Goal: Task Accomplishment & Management: Use online tool/utility

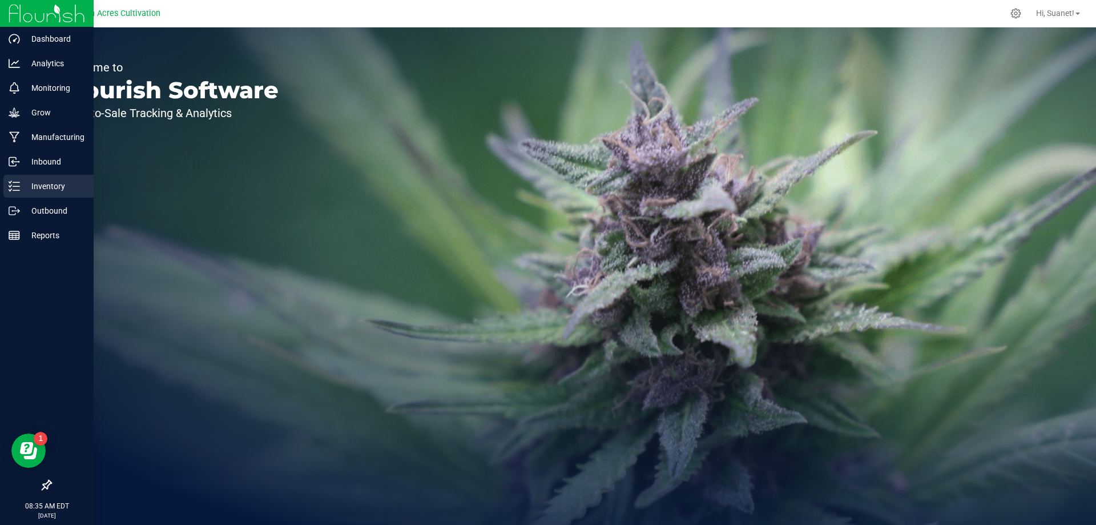
click at [27, 191] on p "Inventory" at bounding box center [54, 186] width 69 height 14
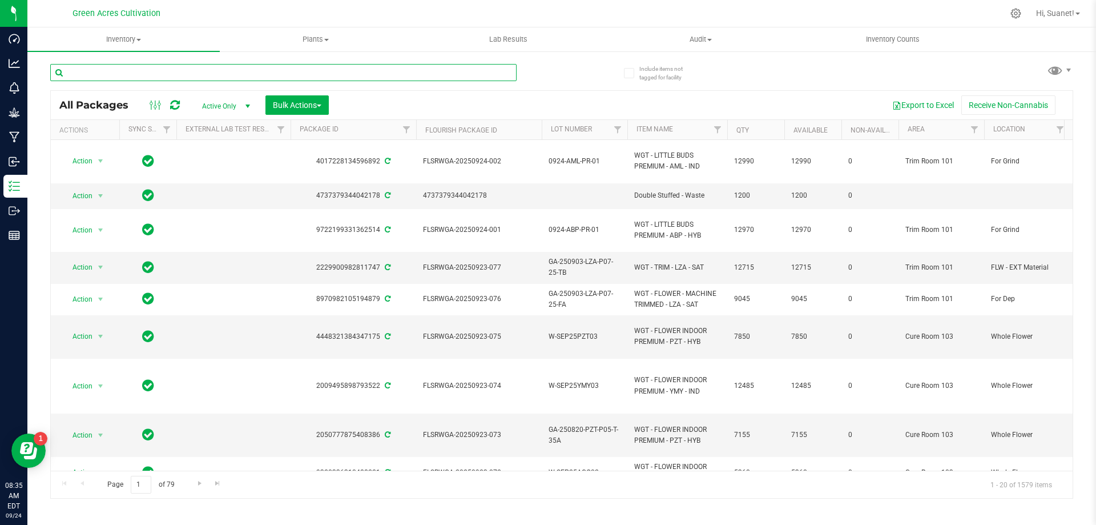
click at [288, 71] on input "text" at bounding box center [283, 72] width 466 height 17
click at [291, 98] on button "Bulk Actions" at bounding box center [296, 104] width 63 height 19
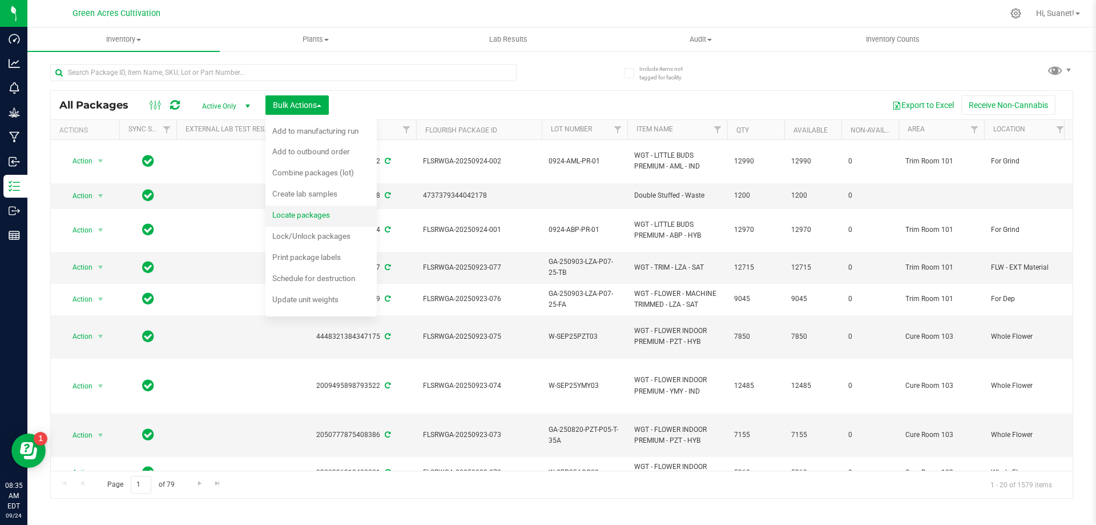
click at [350, 219] on li "Locate packages" at bounding box center [320, 216] width 111 height 21
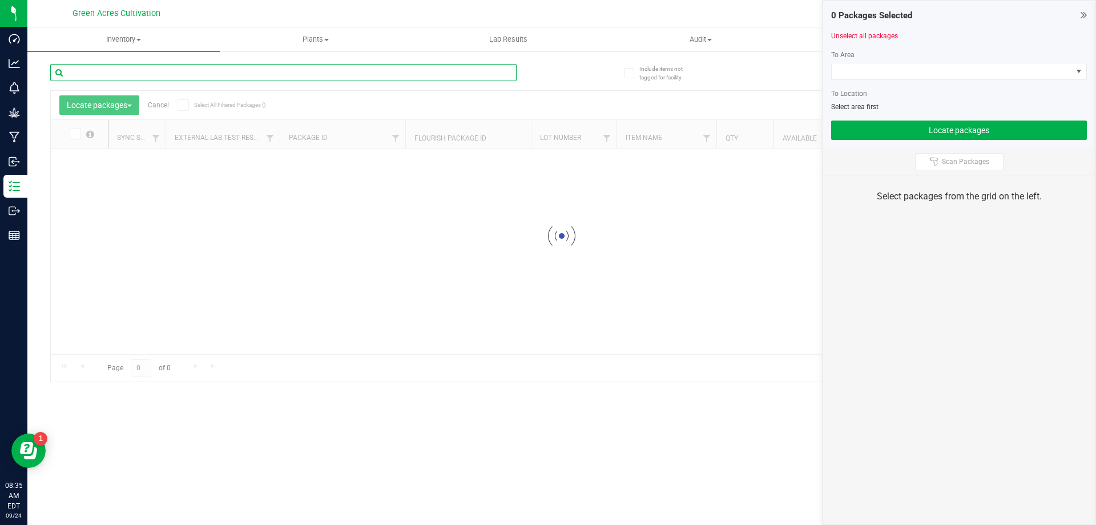
click at [224, 69] on input "text" at bounding box center [283, 72] width 466 height 17
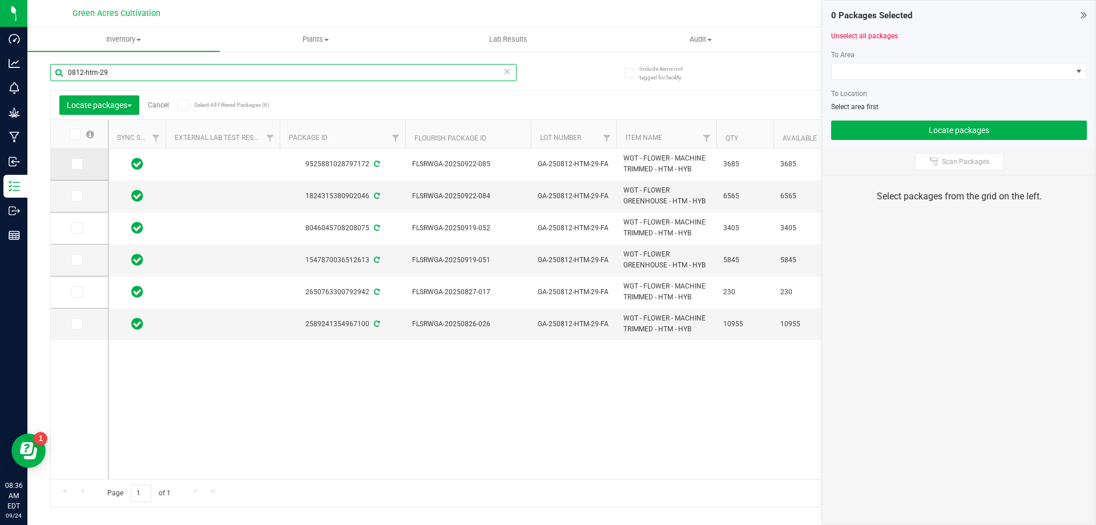
type input "0812-htm-29"
click at [81, 168] on span at bounding box center [76, 163] width 11 height 11
click at [0, 0] on input "checkbox" at bounding box center [0, 0] width 0 height 0
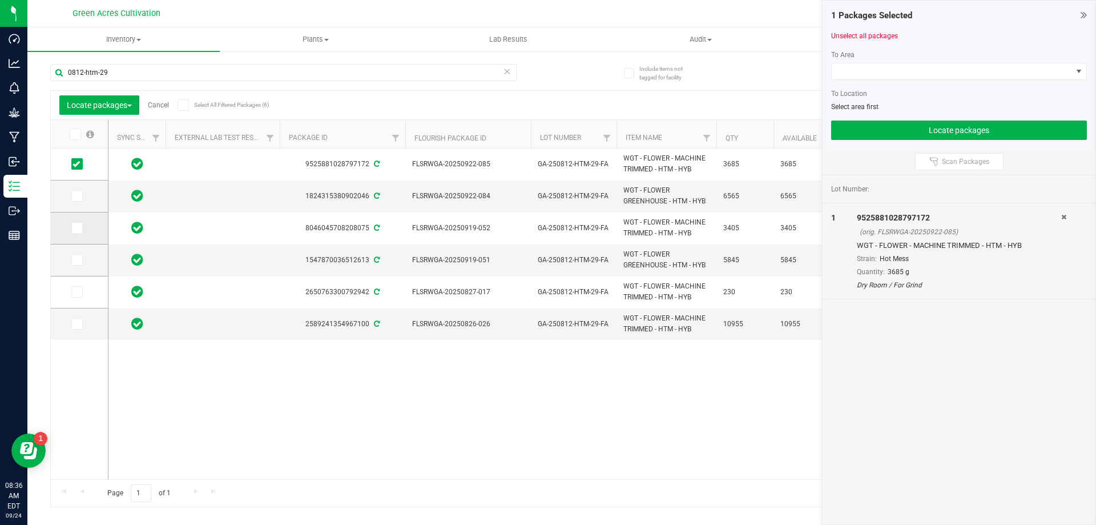
click at [78, 228] on icon at bounding box center [76, 228] width 7 height 0
click at [0, 0] on input "checkbox" at bounding box center [0, 0] width 0 height 0
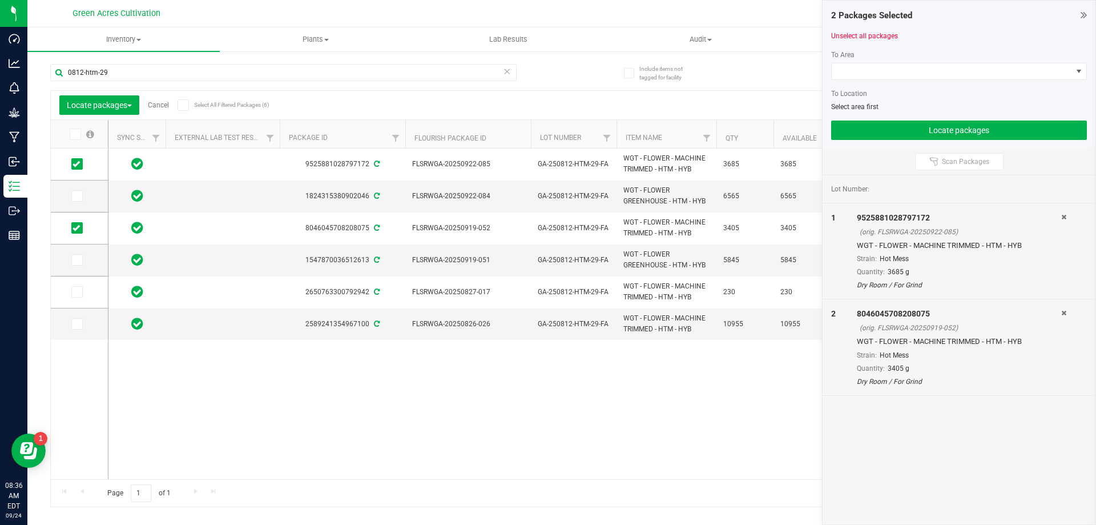
click at [871, 82] on div at bounding box center [959, 84] width 256 height 9
click at [878, 76] on span at bounding box center [952, 71] width 240 height 16
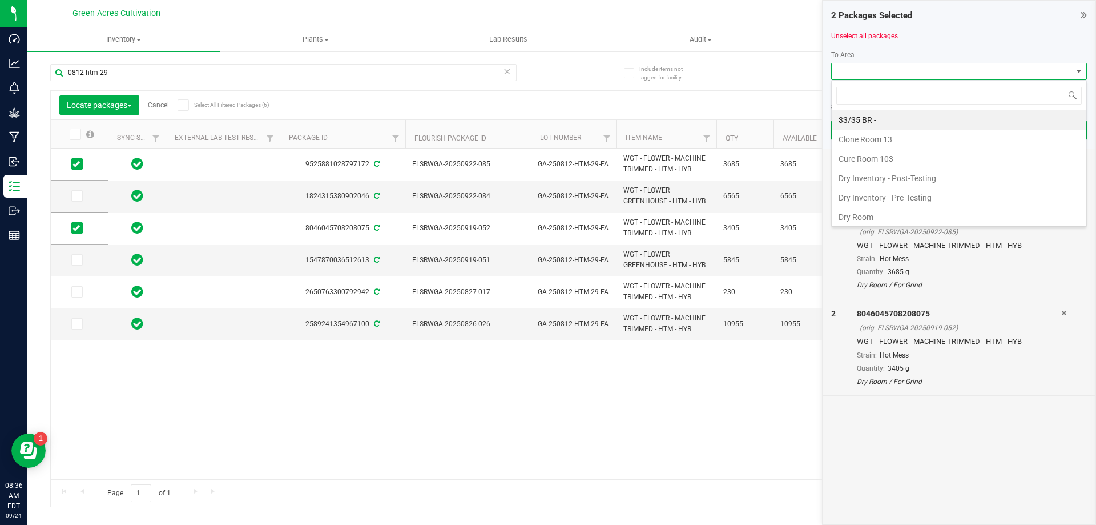
scroll to position [17, 256]
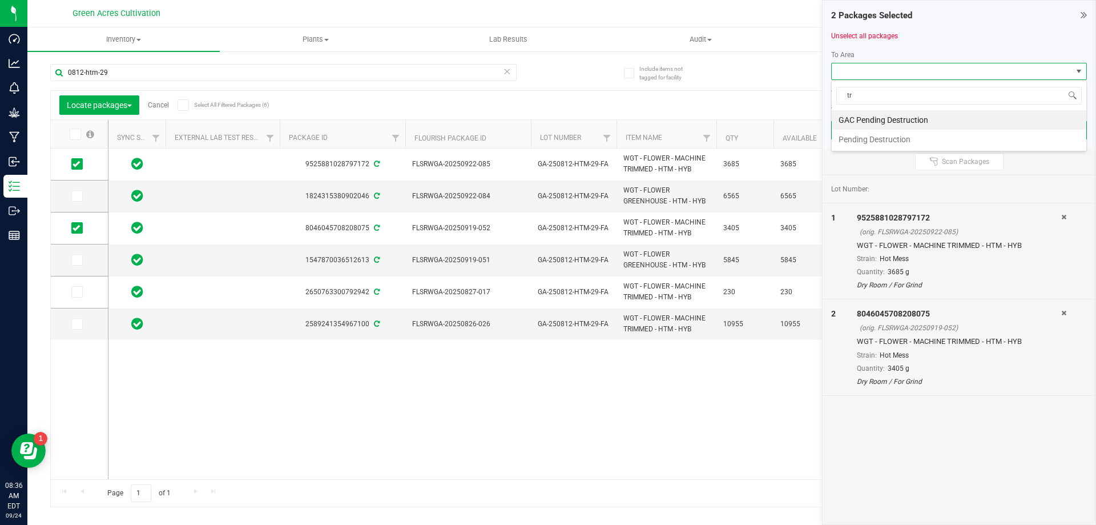
type input "tri"
click at [855, 116] on li "Trim Room 101" at bounding box center [959, 119] width 255 height 19
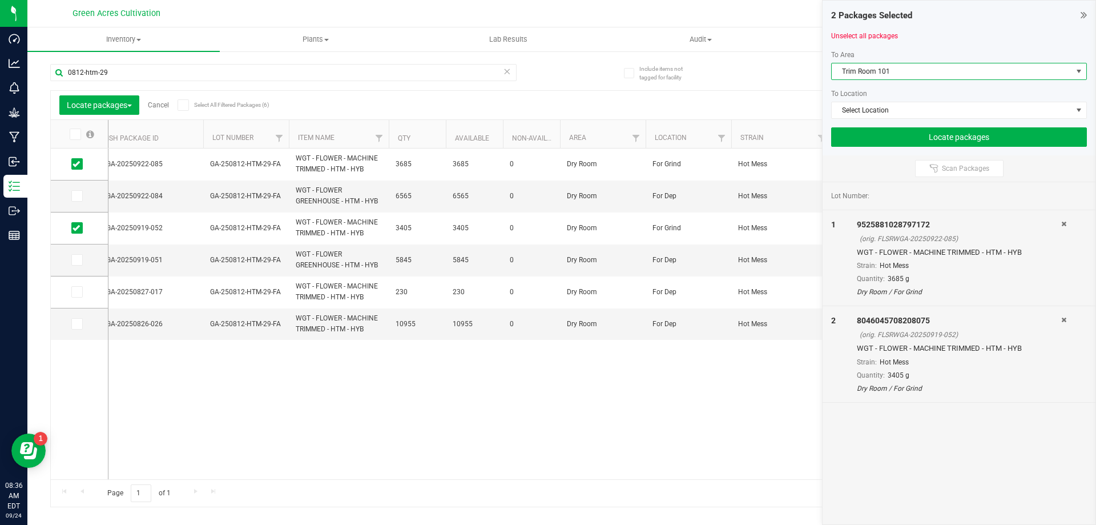
scroll to position [0, 0]
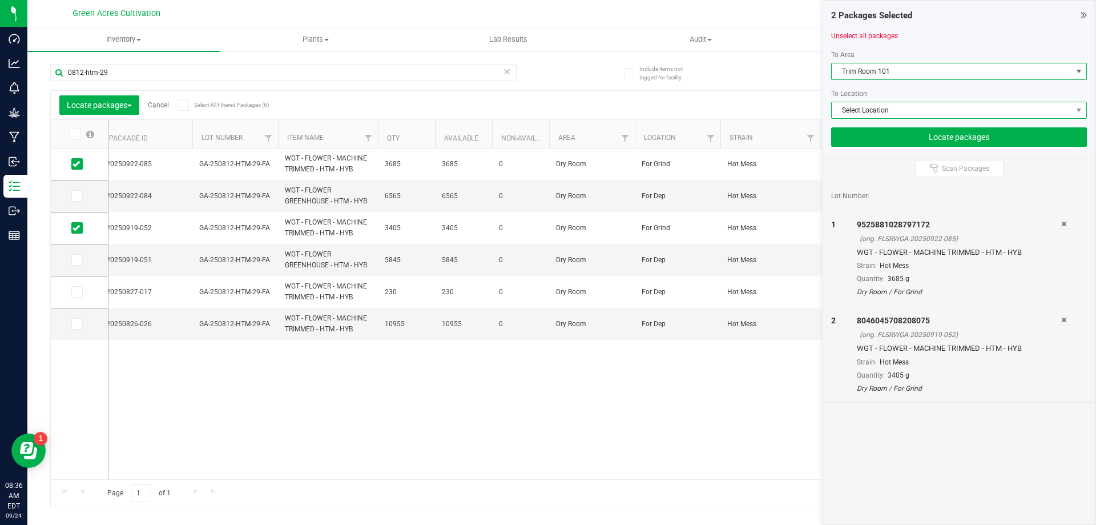
click at [881, 111] on span "Select Location" at bounding box center [952, 110] width 240 height 16
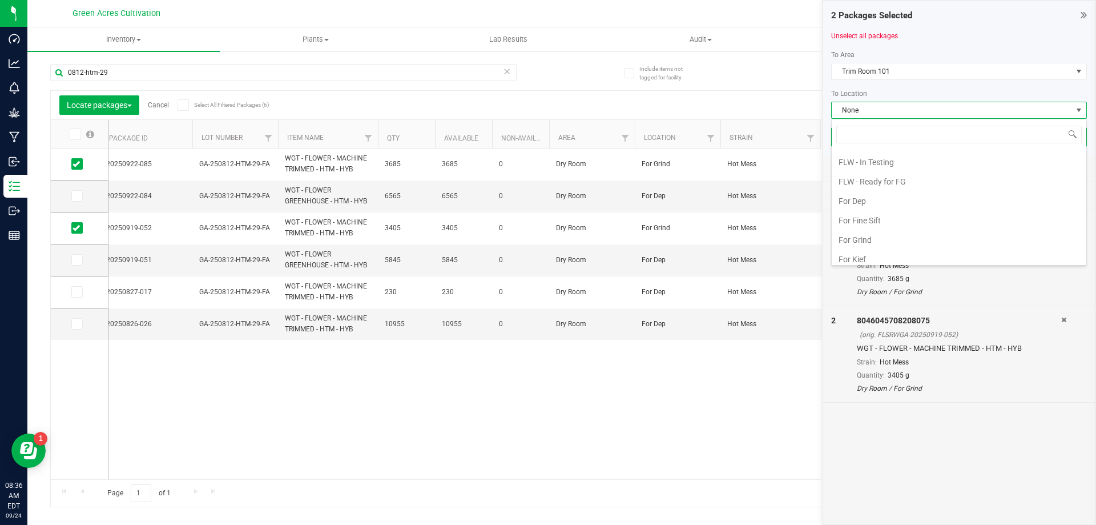
scroll to position [171, 0]
click at [881, 216] on li "For Grind" at bounding box center [959, 220] width 255 height 19
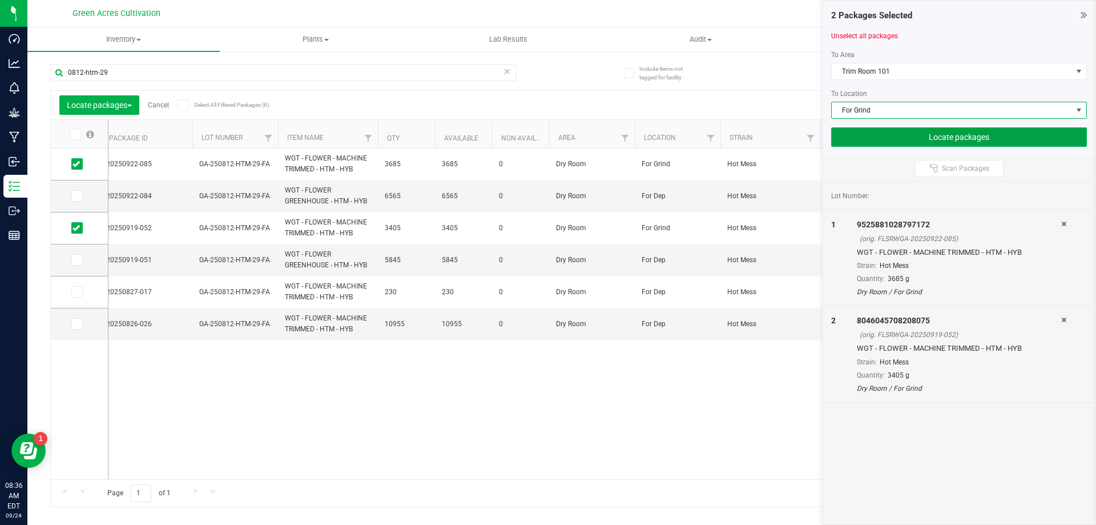
click at [917, 136] on button "Locate packages" at bounding box center [959, 136] width 256 height 19
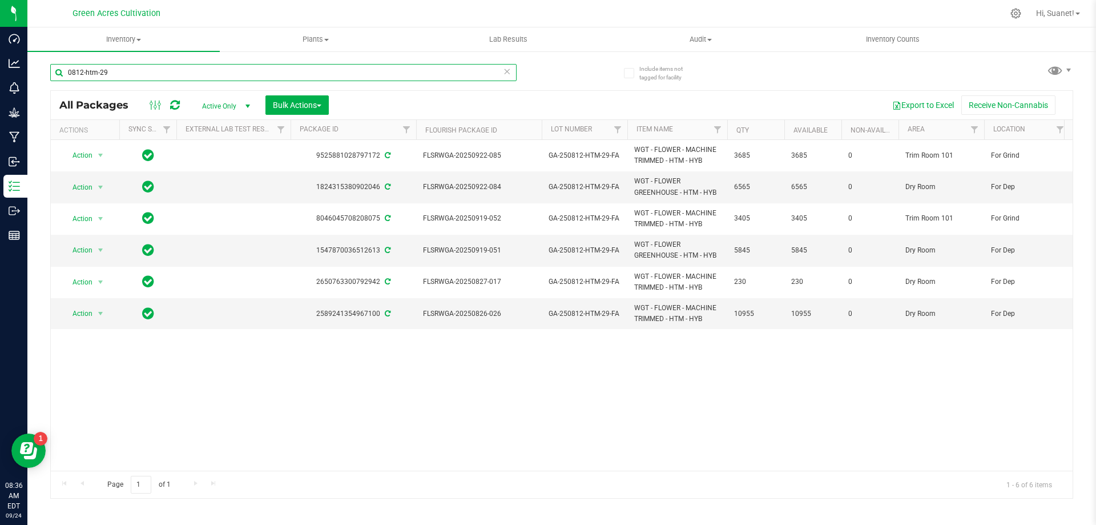
click at [476, 73] on input "0812-htm-29" at bounding box center [283, 72] width 466 height 17
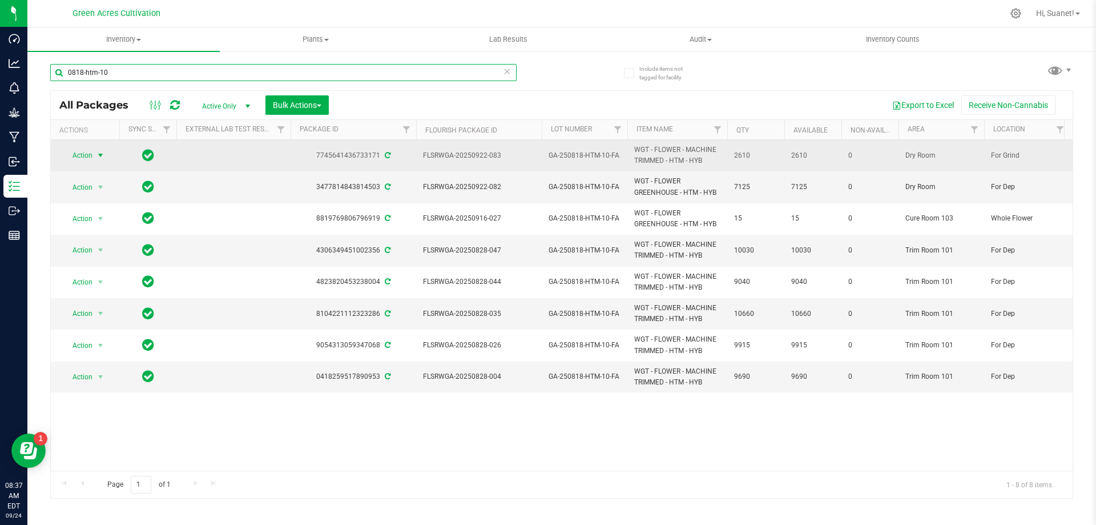
type input "0818-htm-10"
click at [98, 162] on span "select" at bounding box center [101, 155] width 14 height 16
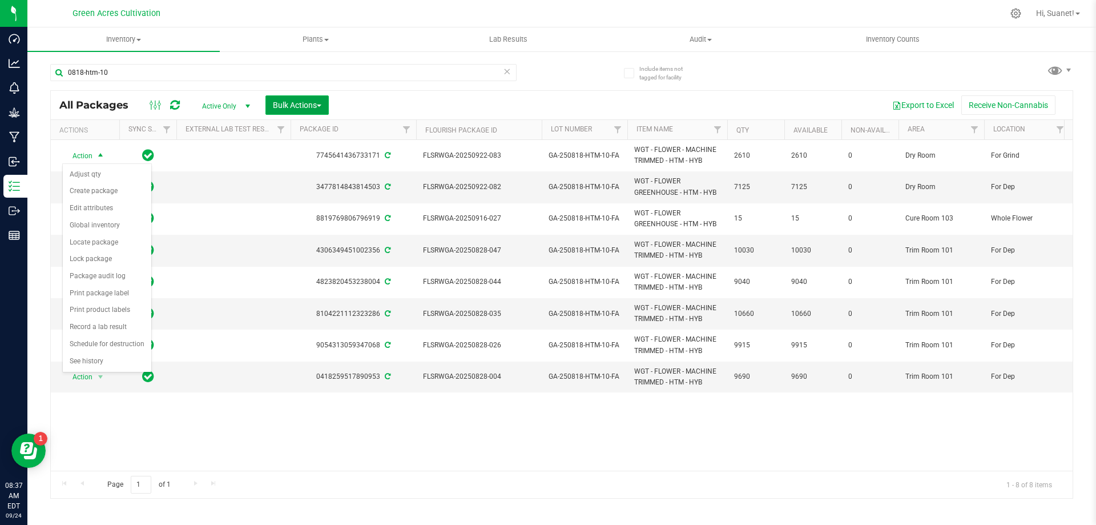
click at [283, 107] on span "Bulk Actions" at bounding box center [297, 104] width 49 height 9
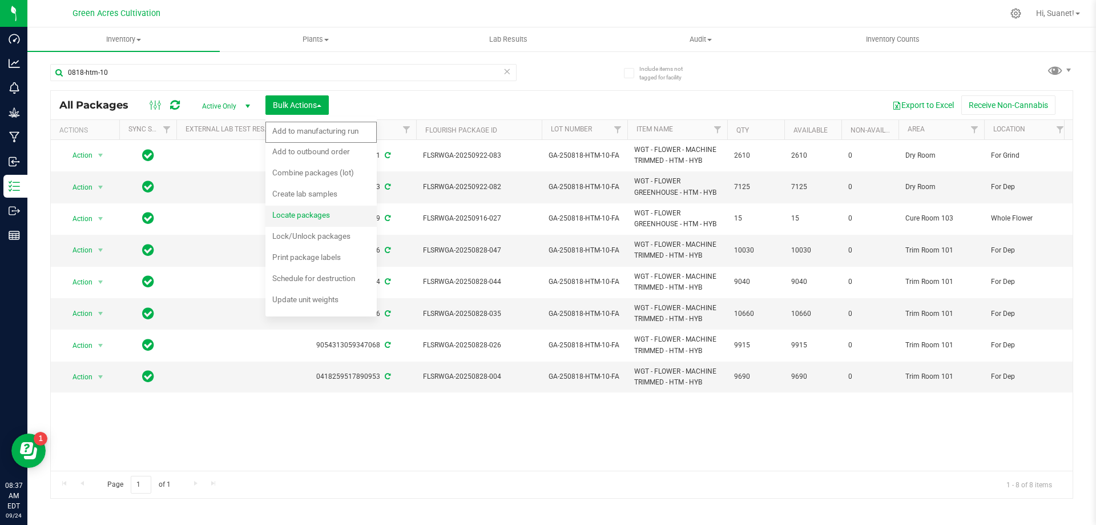
click at [328, 210] on span "Locate packages" at bounding box center [301, 214] width 58 height 9
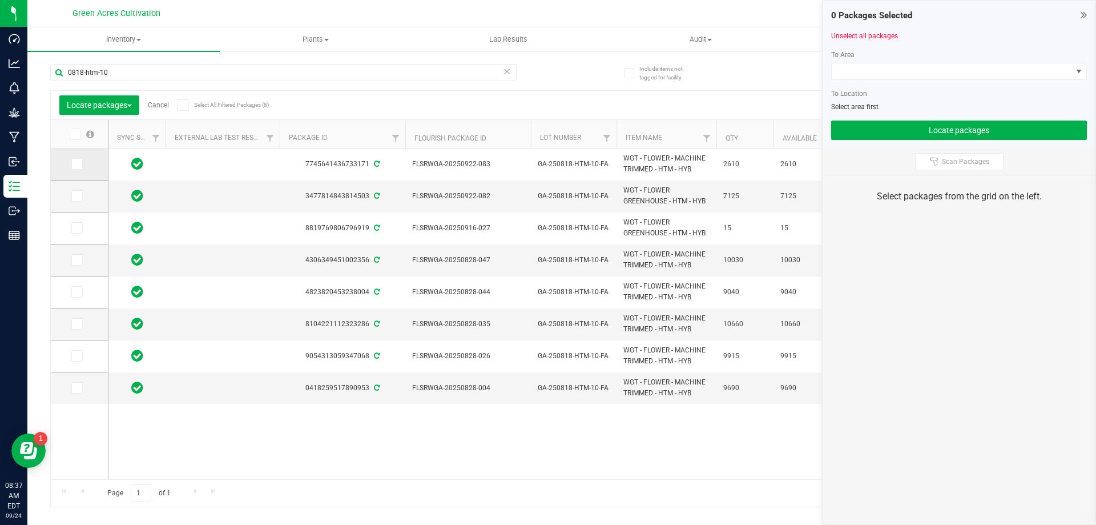
click at [76, 164] on icon at bounding box center [76, 164] width 7 height 0
click at [0, 0] on input "checkbox" at bounding box center [0, 0] width 0 height 0
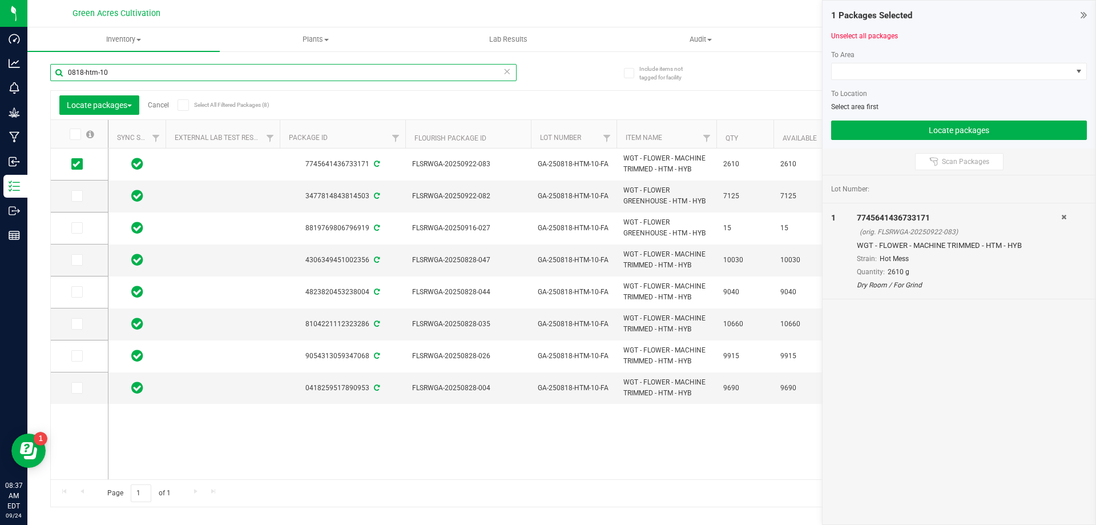
click at [233, 74] on input "0818-htm-10" at bounding box center [283, 72] width 466 height 17
click at [232, 74] on input "0818-htm-10" at bounding box center [283, 72] width 466 height 17
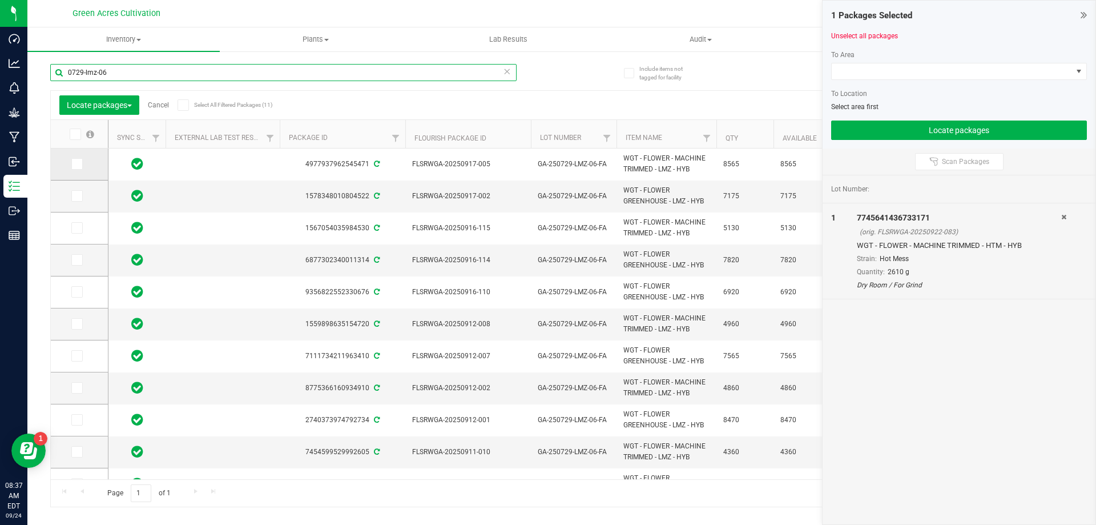
type input "0729-lmz-06"
click at [78, 164] on icon at bounding box center [76, 164] width 7 height 0
click at [0, 0] on input "checkbox" at bounding box center [0, 0] width 0 height 0
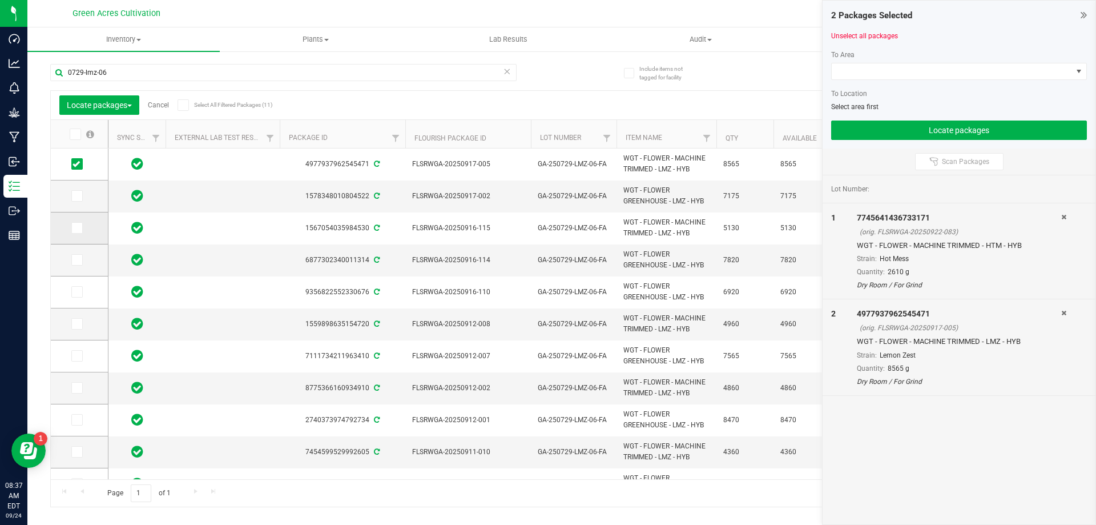
click at [75, 228] on icon at bounding box center [76, 228] width 7 height 0
click at [0, 0] on input "checkbox" at bounding box center [0, 0] width 0 height 0
click at [79, 324] on icon at bounding box center [76, 324] width 7 height 0
click at [0, 0] on input "checkbox" at bounding box center [0, 0] width 0 height 0
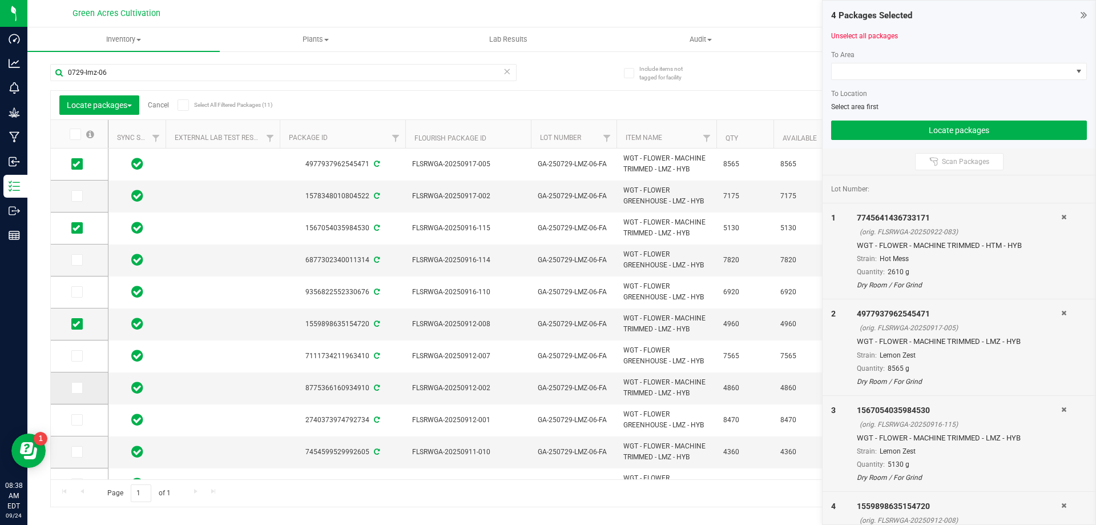
click at [75, 388] on icon at bounding box center [76, 388] width 7 height 0
click at [0, 0] on input "checkbox" at bounding box center [0, 0] width 0 height 0
click at [73, 452] on icon at bounding box center [76, 452] width 7 height 0
click at [0, 0] on input "checkbox" at bounding box center [0, 0] width 0 height 0
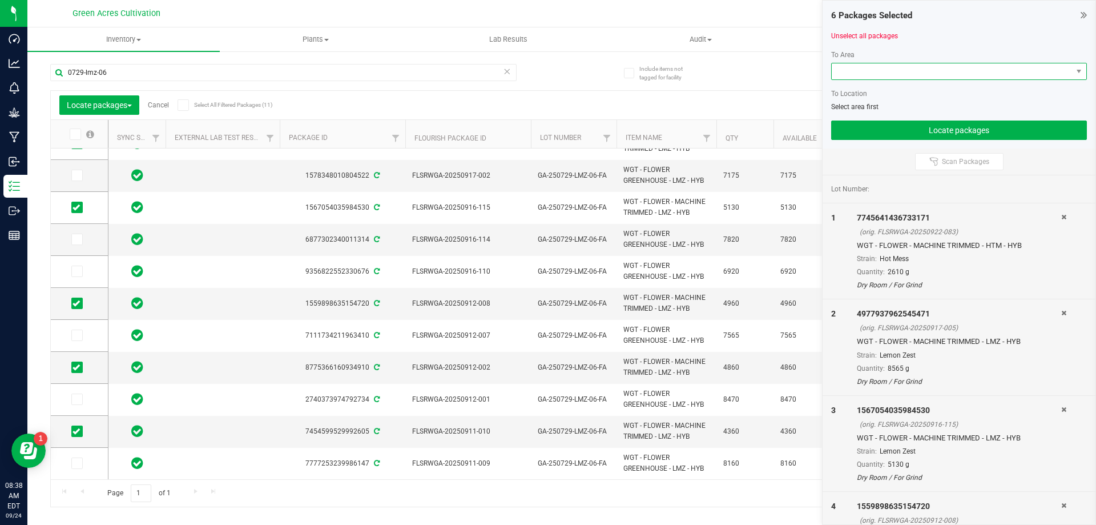
click at [896, 69] on span at bounding box center [952, 71] width 240 height 16
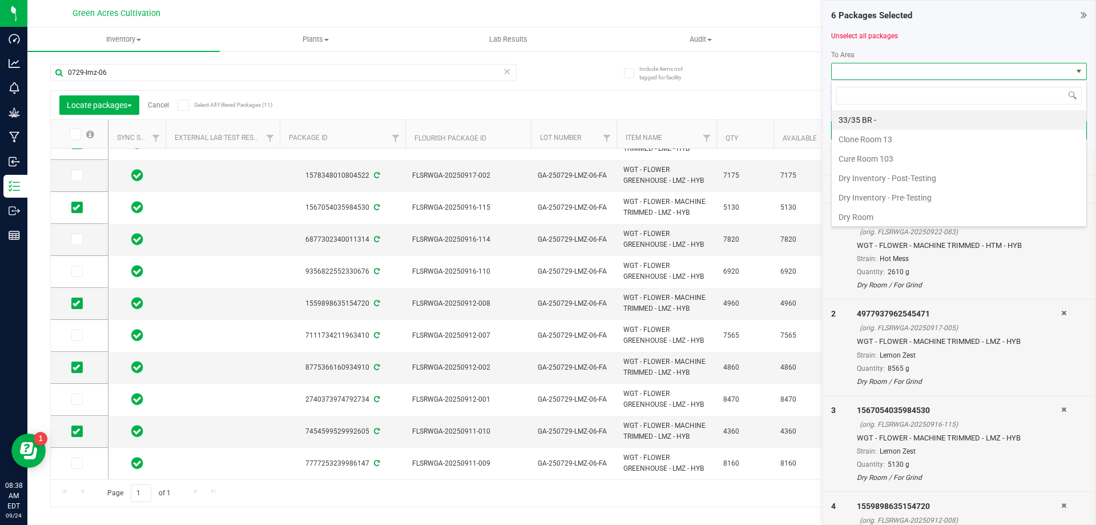
scroll to position [17, 256]
type input "trim"
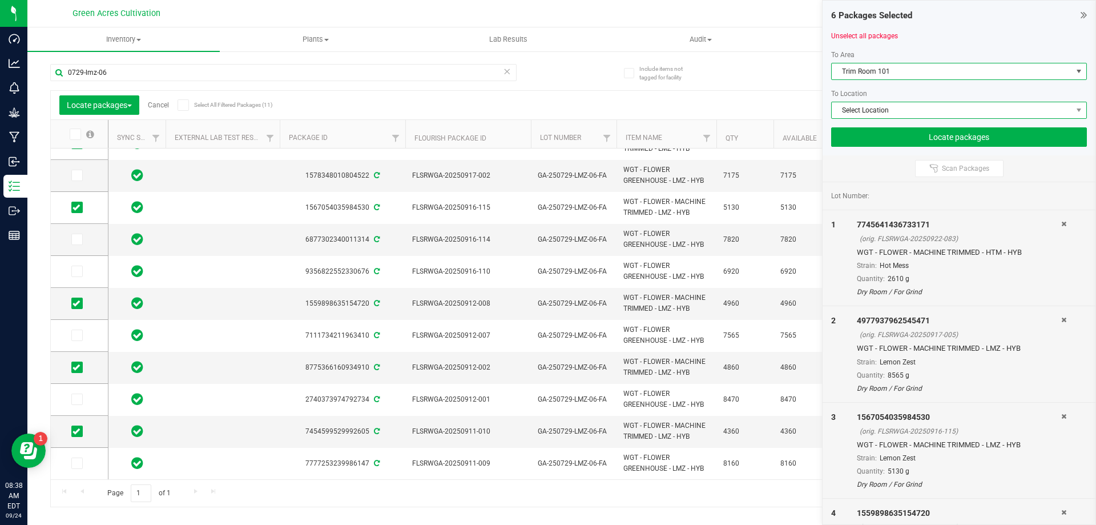
click at [855, 114] on span "Select Location" at bounding box center [952, 110] width 240 height 16
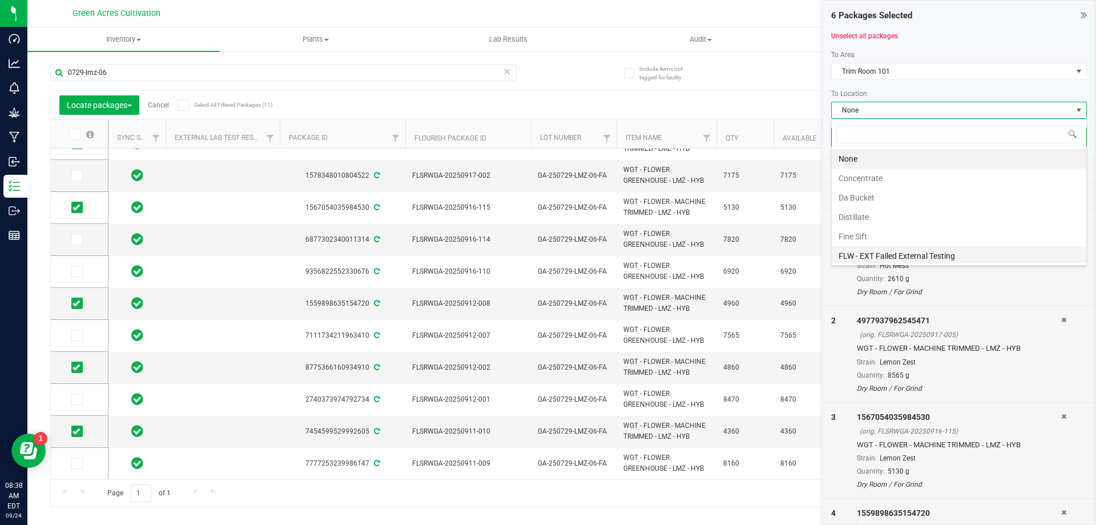
scroll to position [235, 0]
click at [907, 162] on li "For Grind" at bounding box center [959, 156] width 255 height 19
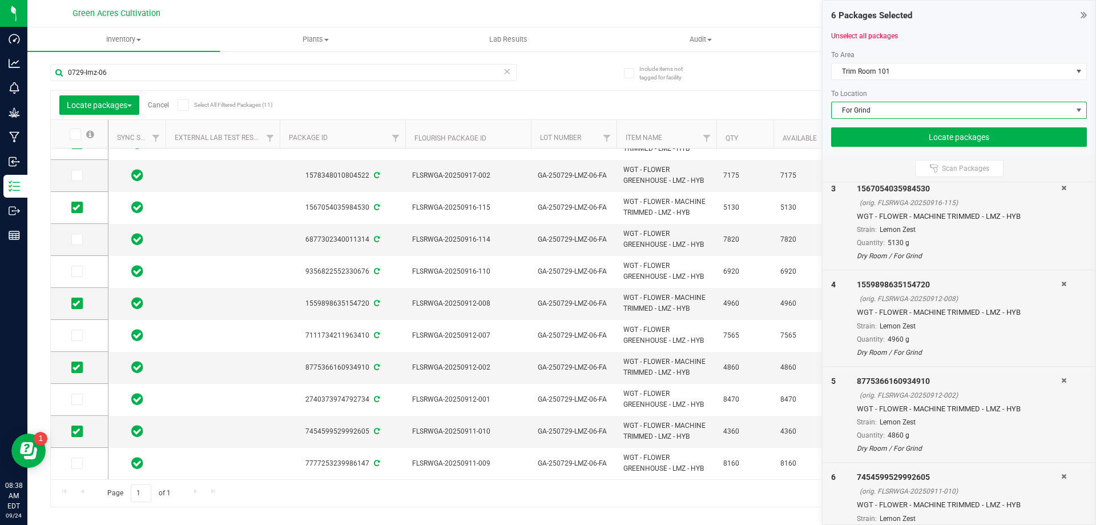
scroll to position [263, 0]
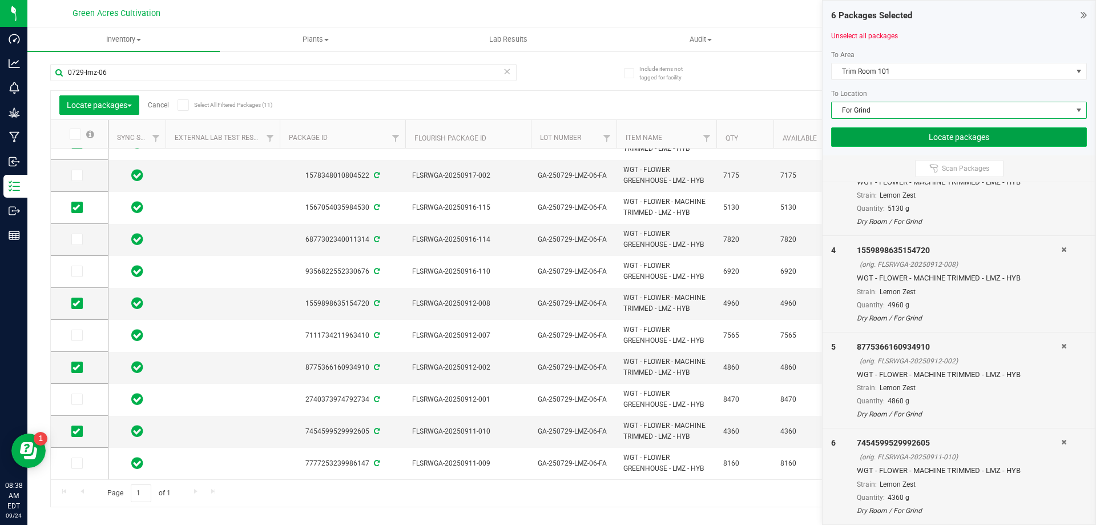
click at [945, 139] on button "Locate packages" at bounding box center [959, 136] width 256 height 19
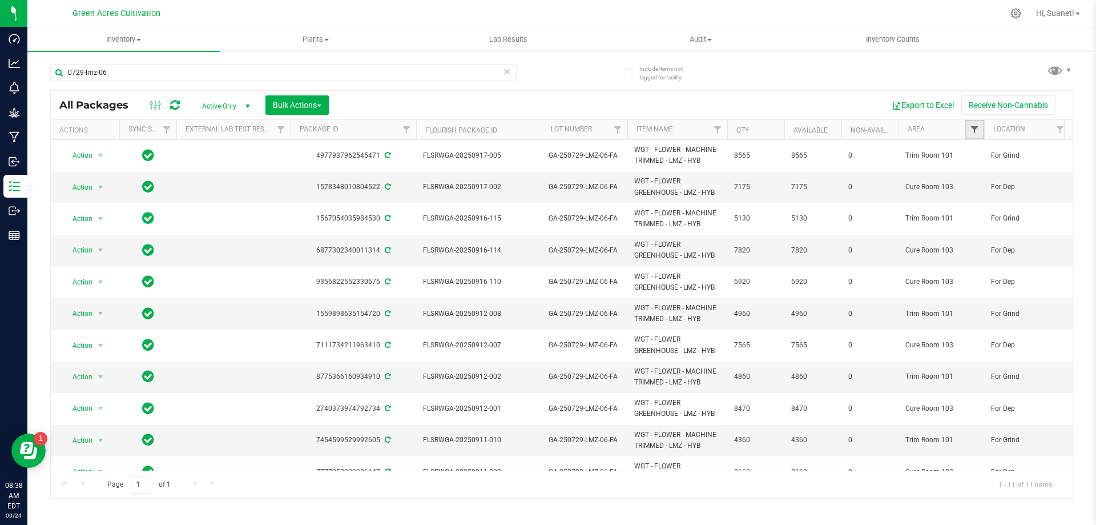
click at [973, 128] on span "Filter" at bounding box center [974, 129] width 9 height 9
type input "tri"
click at [982, 197] on input "Trim Room 101" at bounding box center [979, 197] width 7 height 7
checkbox input "true"
click at [991, 238] on button "Filter" at bounding box center [999, 240] width 55 height 25
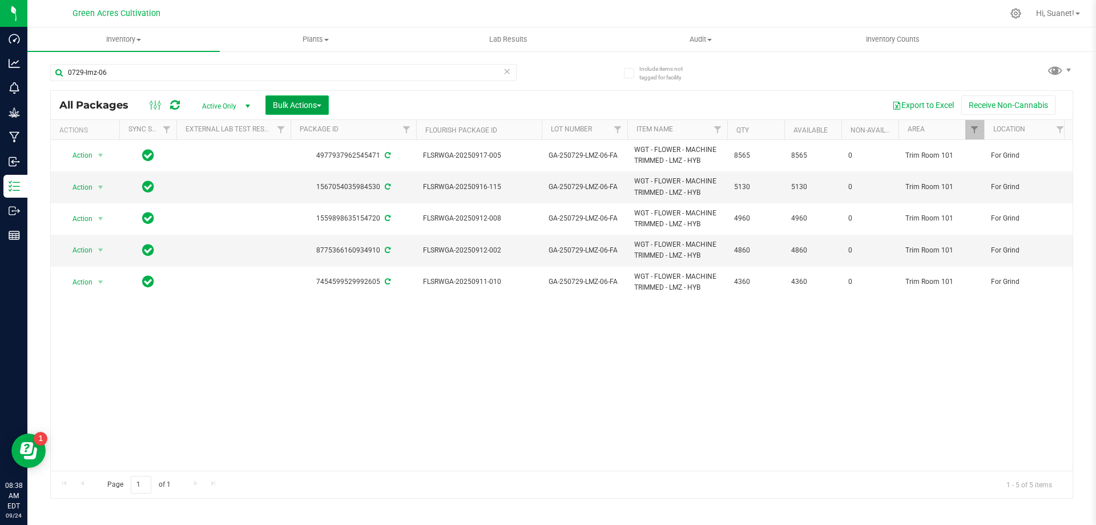
click at [283, 104] on span "Bulk Actions" at bounding box center [297, 104] width 49 height 9
click at [928, 99] on button "Export to Excel" at bounding box center [923, 104] width 76 height 19
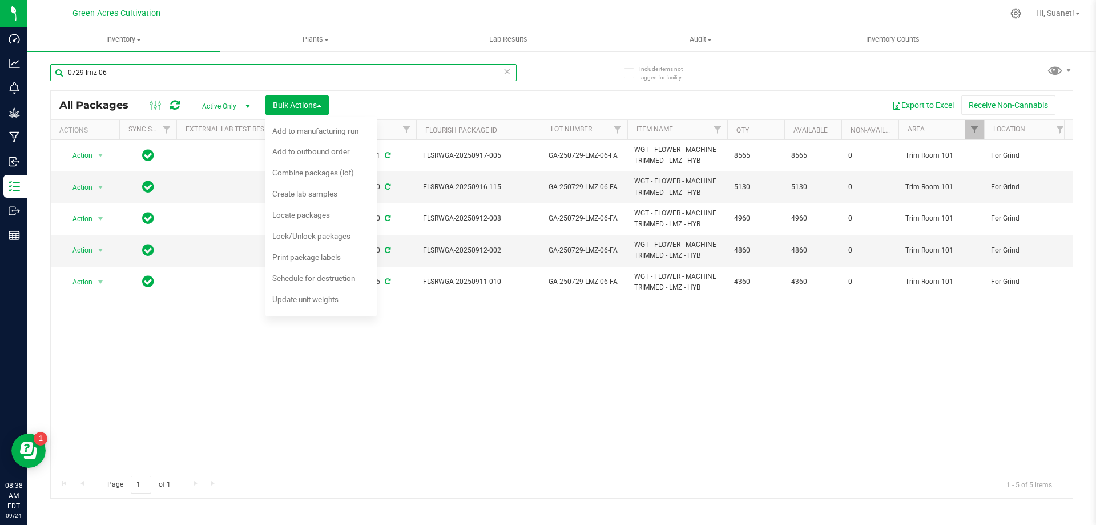
click at [417, 71] on input "0729-lmz-06" at bounding box center [283, 72] width 466 height 17
type input "0"
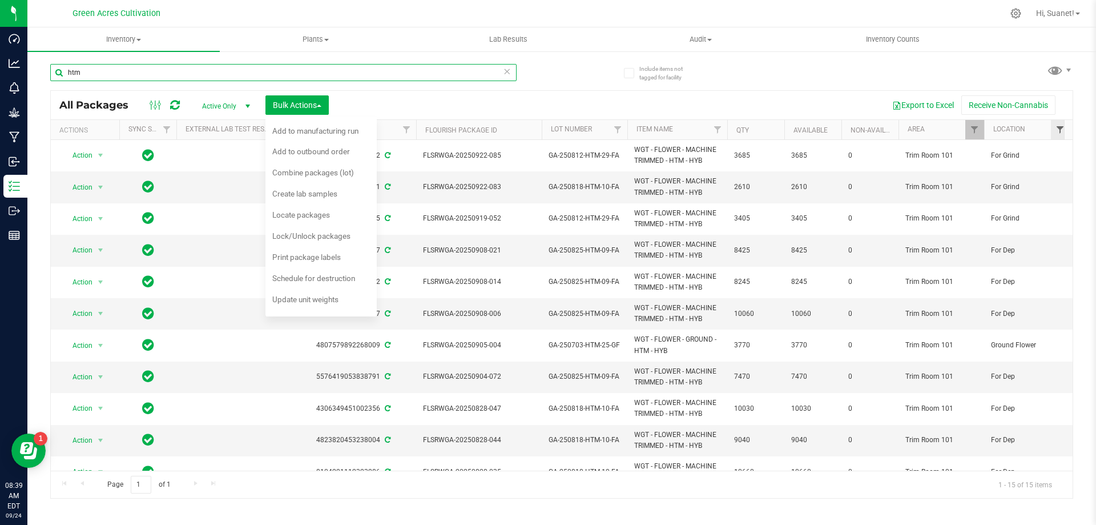
type input "htm"
click at [1059, 131] on span "Filter" at bounding box center [1060, 129] width 9 height 9
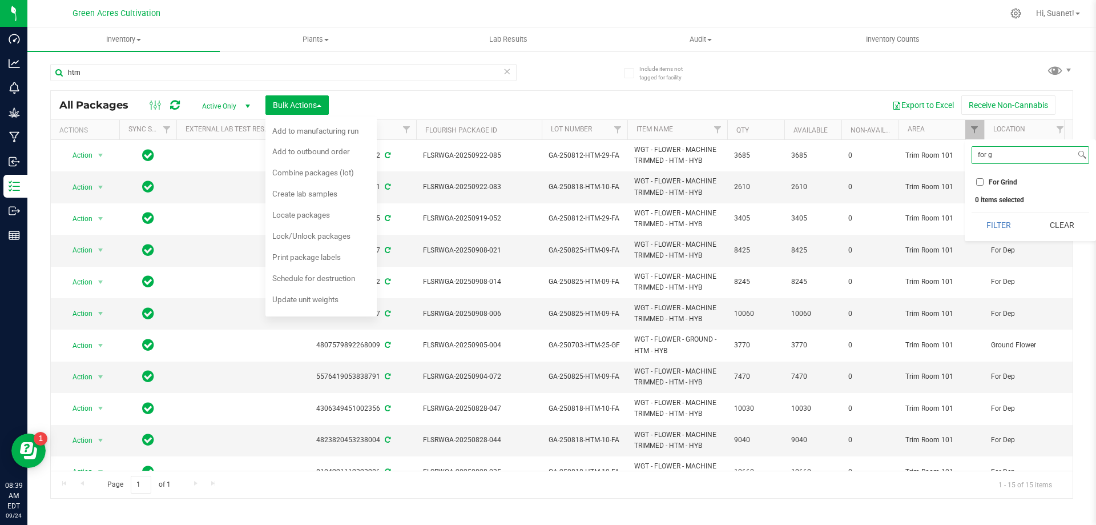
type input "for g"
click at [978, 184] on input "For Grind" at bounding box center [979, 181] width 7 height 7
checkbox input "true"
click at [1002, 221] on button "Filter" at bounding box center [999, 224] width 55 height 25
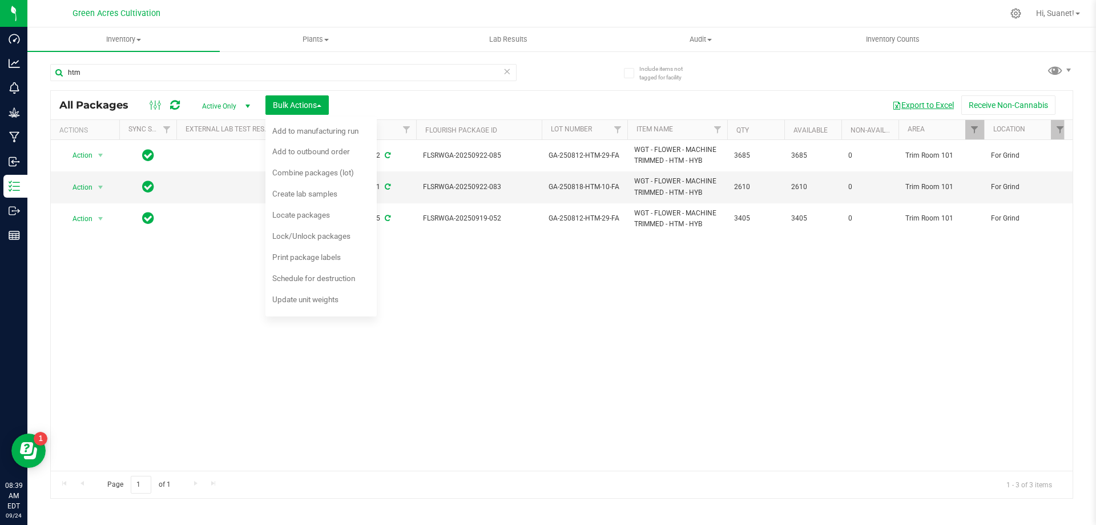
click at [924, 107] on button "Export to Excel" at bounding box center [923, 104] width 76 height 19
click at [1064, 13] on span "Hi, Suanet!" at bounding box center [1055, 13] width 38 height 9
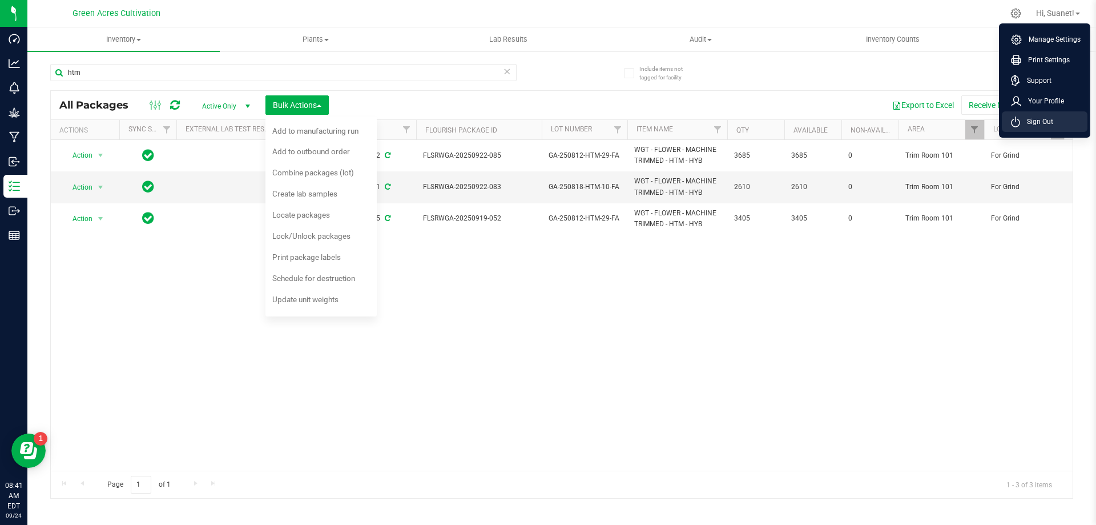
click at [1062, 119] on li "Sign Out" at bounding box center [1045, 121] width 86 height 21
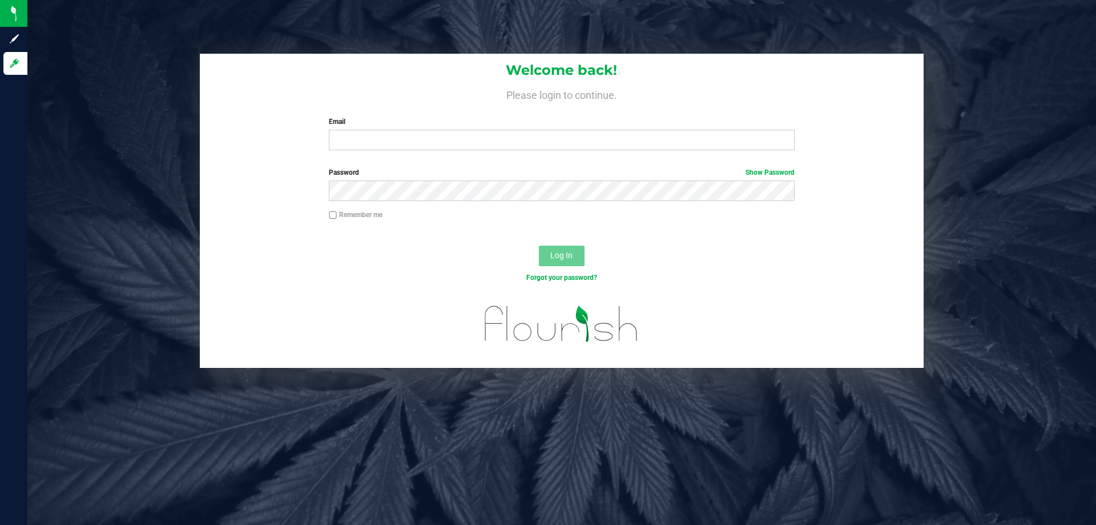
click at [413, 269] on div "Log In" at bounding box center [562, 259] width 724 height 38
click at [607, 494] on div "Welcome back! Please login to continue. Email Required Please format your email…" at bounding box center [561, 262] width 1069 height 525
click at [359, 136] on input "Email" at bounding box center [561, 140] width 465 height 21
type input "[EMAIL_ADDRESS][DOMAIN_NAME]"
click at [539, 245] on button "Log In" at bounding box center [562, 255] width 46 height 21
